Goal: Transaction & Acquisition: Purchase product/service

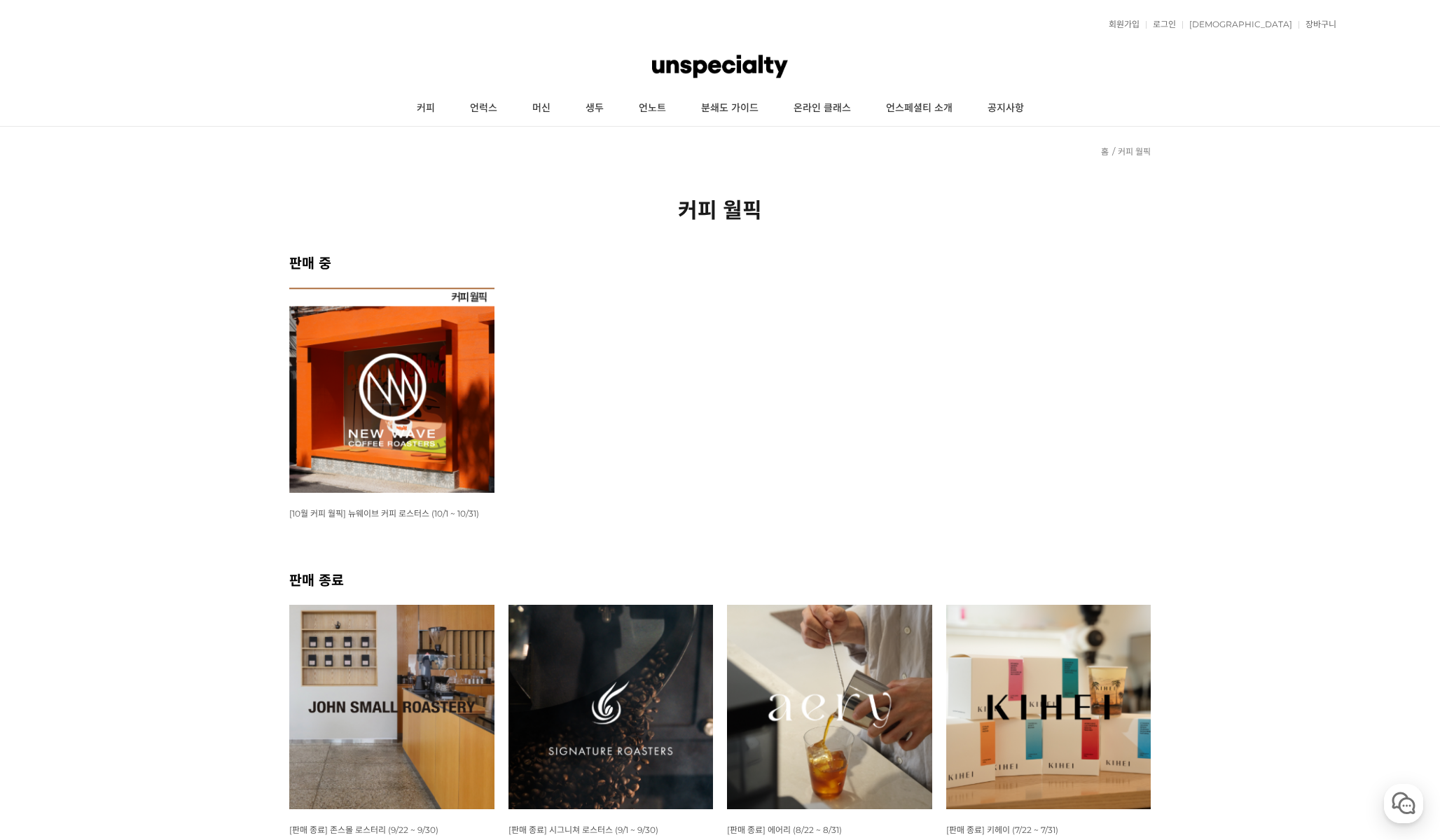
click at [338, 394] on img at bounding box center [391, 390] width 205 height 205
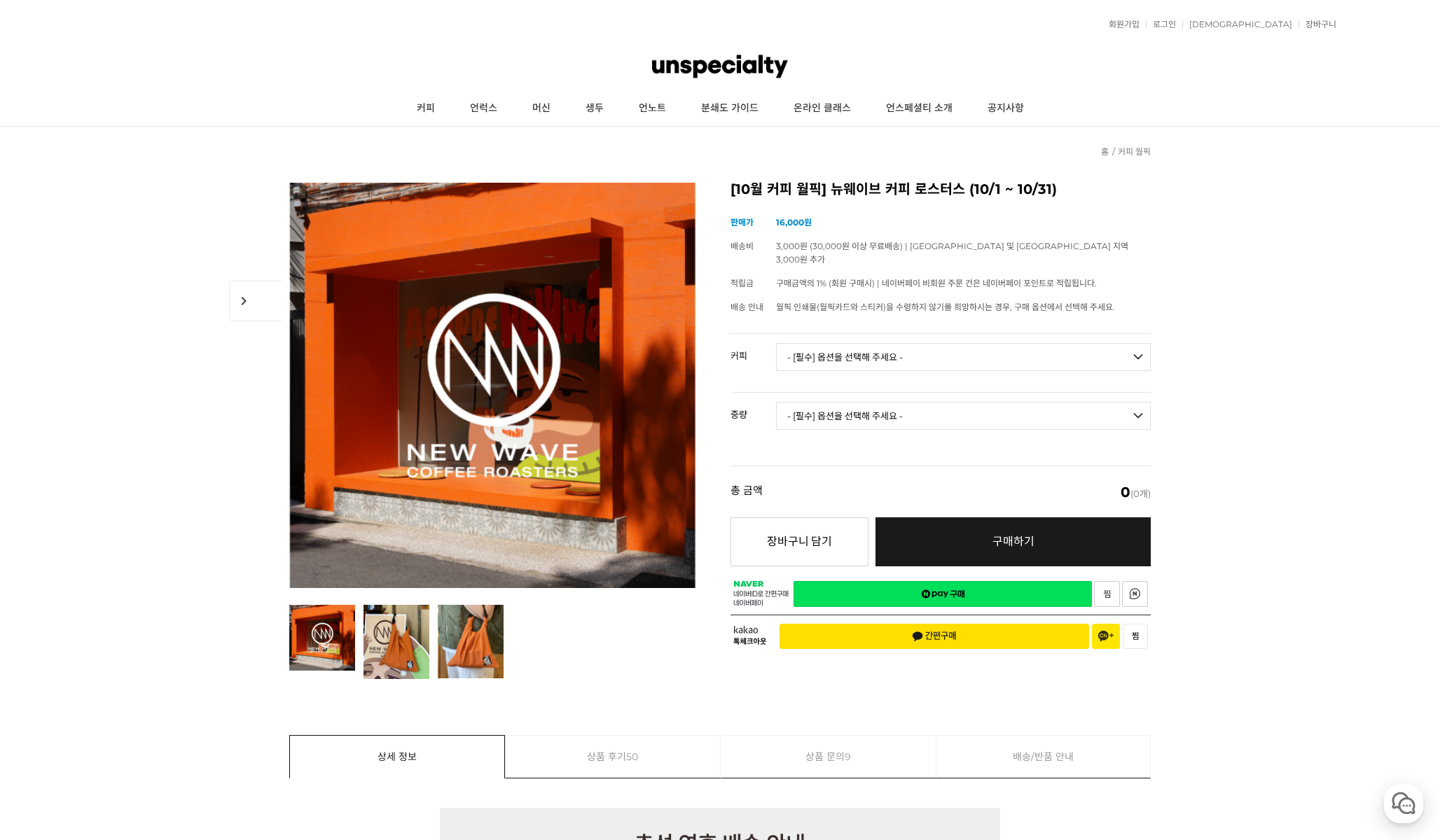
click at [685, 65] on img at bounding box center [720, 66] width 136 height 42
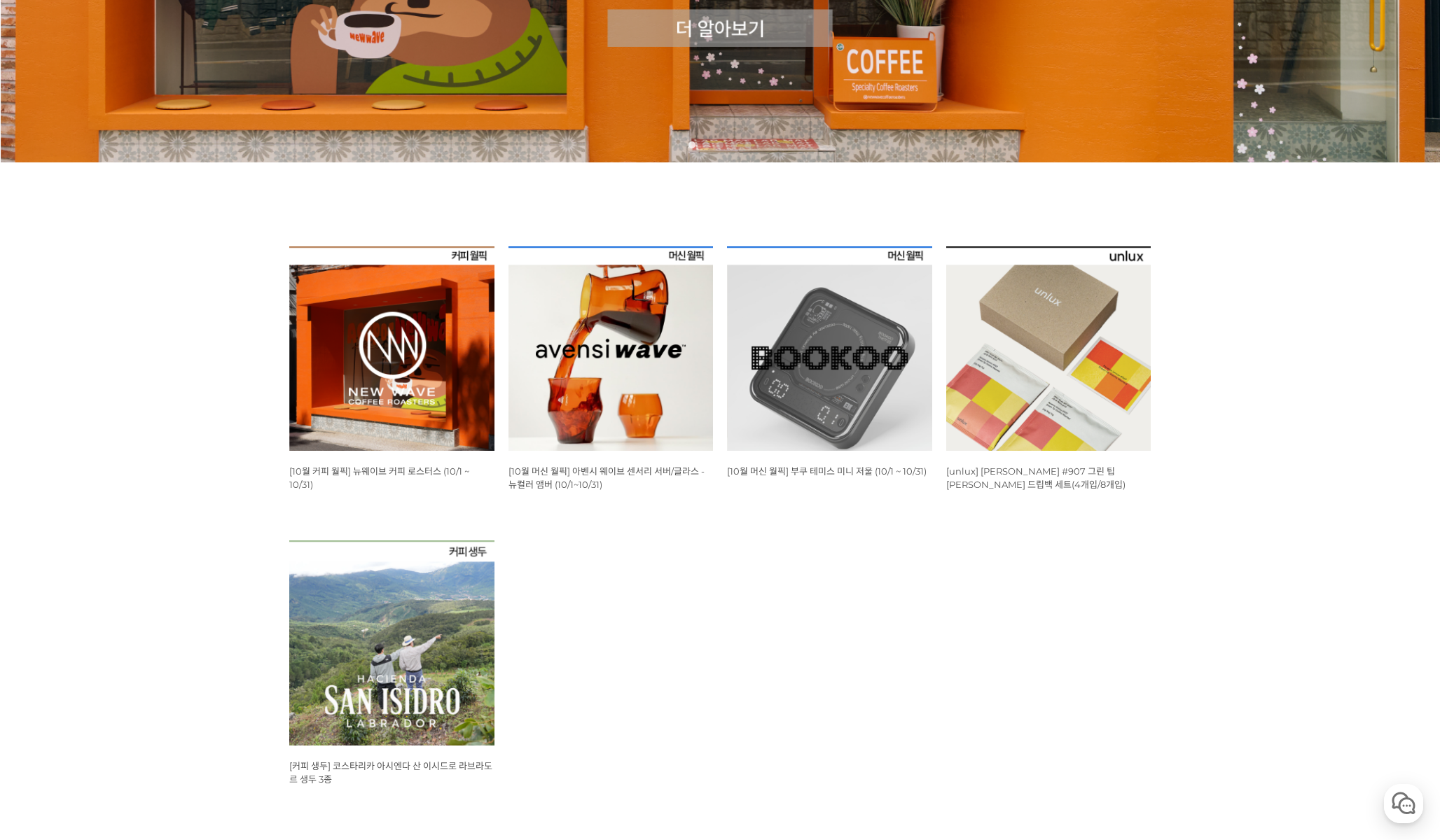
scroll to position [469, 0]
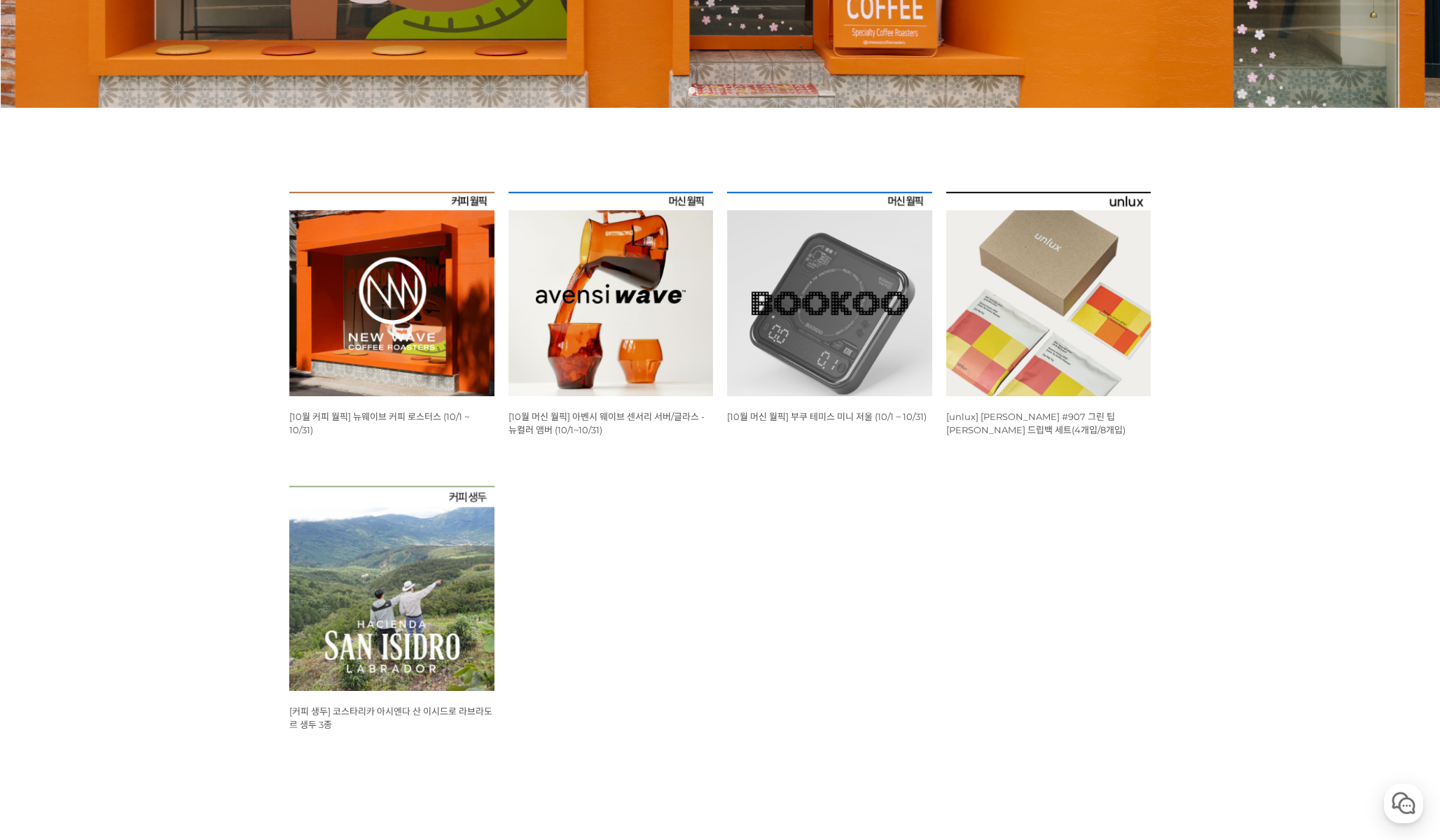
click at [603, 358] on img at bounding box center [610, 294] width 205 height 205
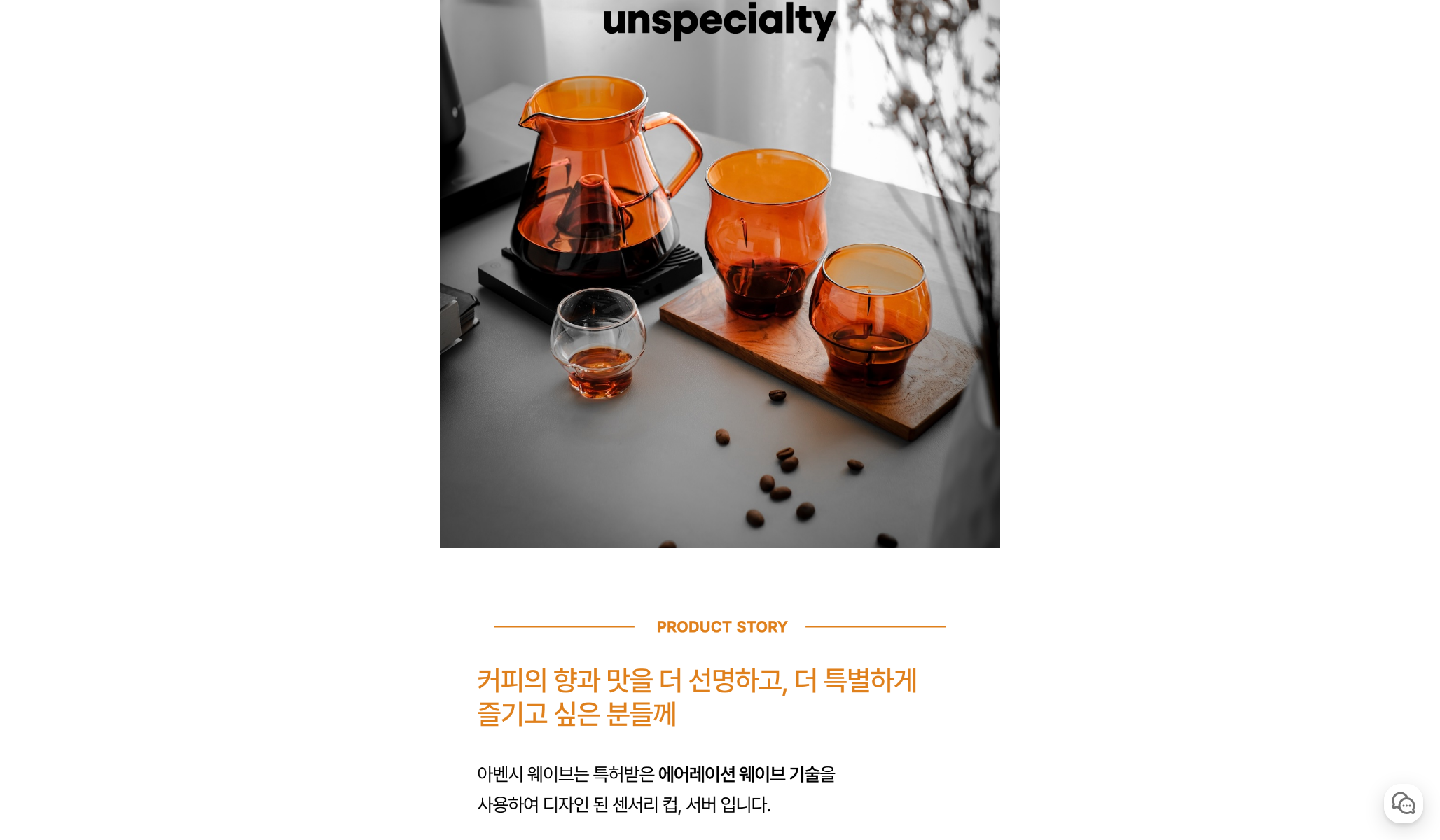
scroll to position [765, 0]
